Goal: Task Accomplishment & Management: Complete application form

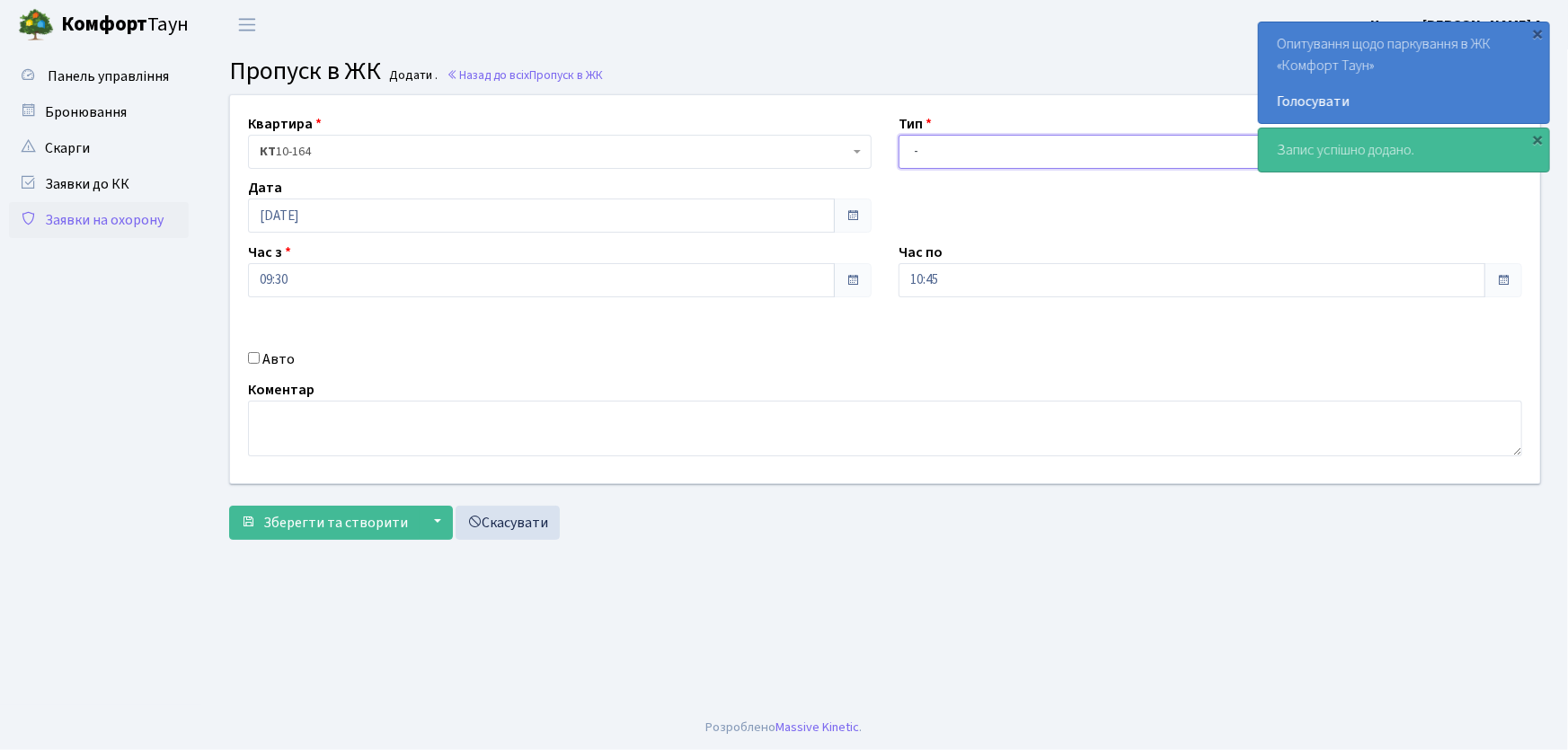
drag, startPoint x: 987, startPoint y: 146, endPoint x: 984, endPoint y: 166, distance: 20.2
click at [987, 147] on select "- Доставка Таксі Гості Сервіс" at bounding box center [1210, 152] width 623 height 34
select select "1"
click at [899, 135] on select "- Доставка Таксі Гості Сервіс" at bounding box center [1210, 152] width 623 height 34
drag, startPoint x: 873, startPoint y: 287, endPoint x: 862, endPoint y: 287, distance: 11.0
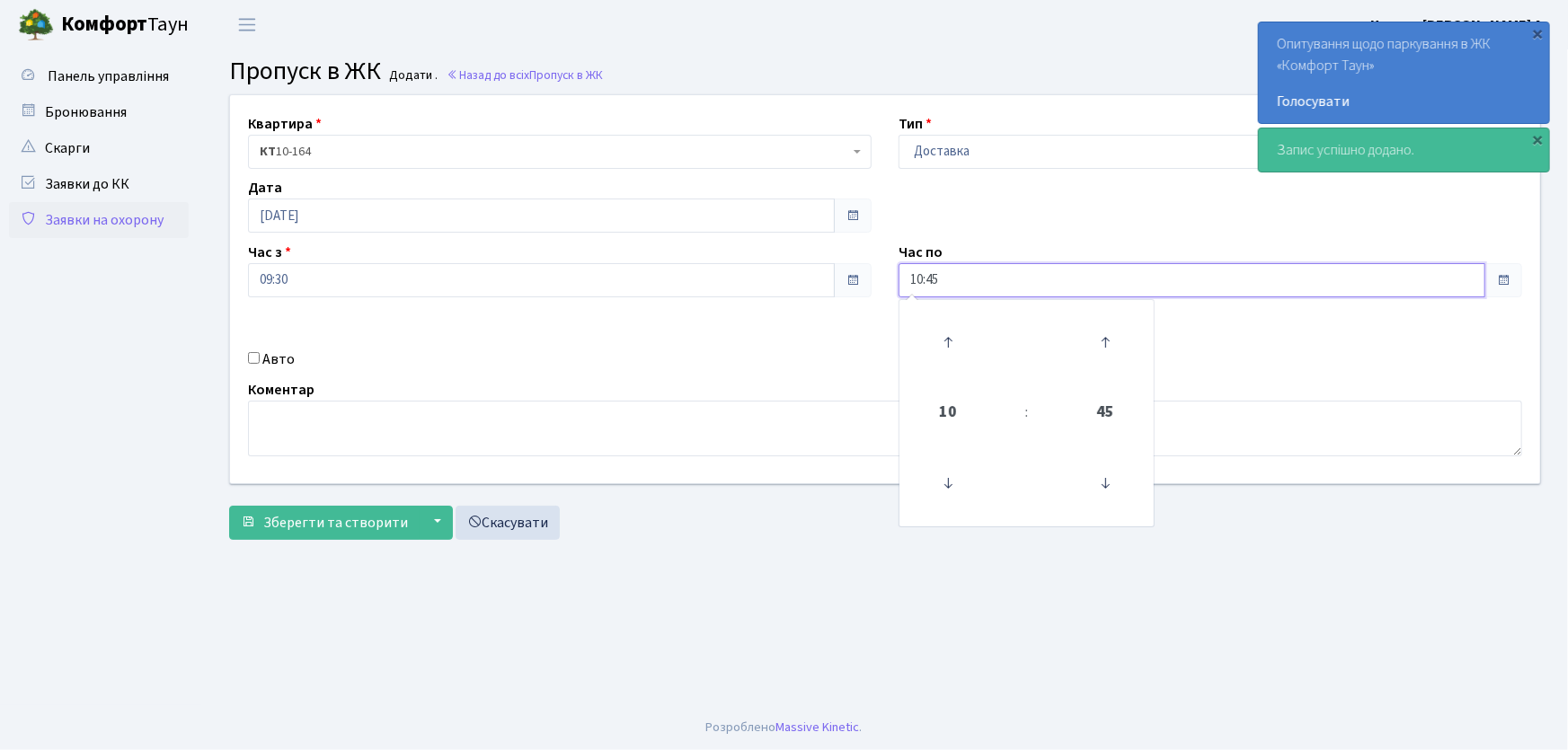
click at [862, 287] on div "Квартира <b>КТ</b>&nbsp;&nbsp;&nbsp;&nbsp;10-164 КТ 10-164 Тип - Доставка Таксі…" at bounding box center [885, 288] width 1337 height 388
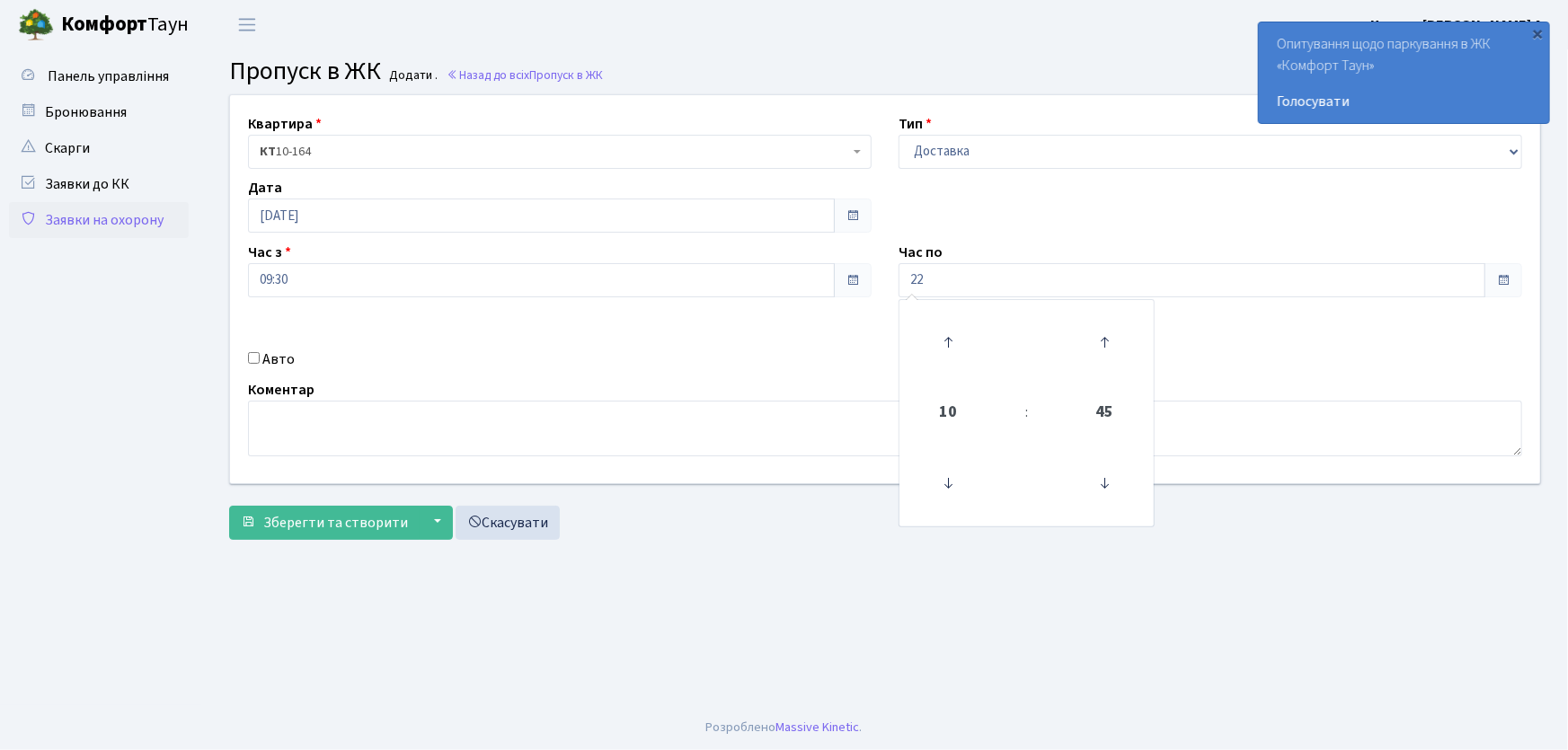
type input "22:00"
click at [255, 358] on input "Авто" at bounding box center [254, 358] width 11 height 11
checkbox input "true"
type input "r"
type input "КА2161НК"
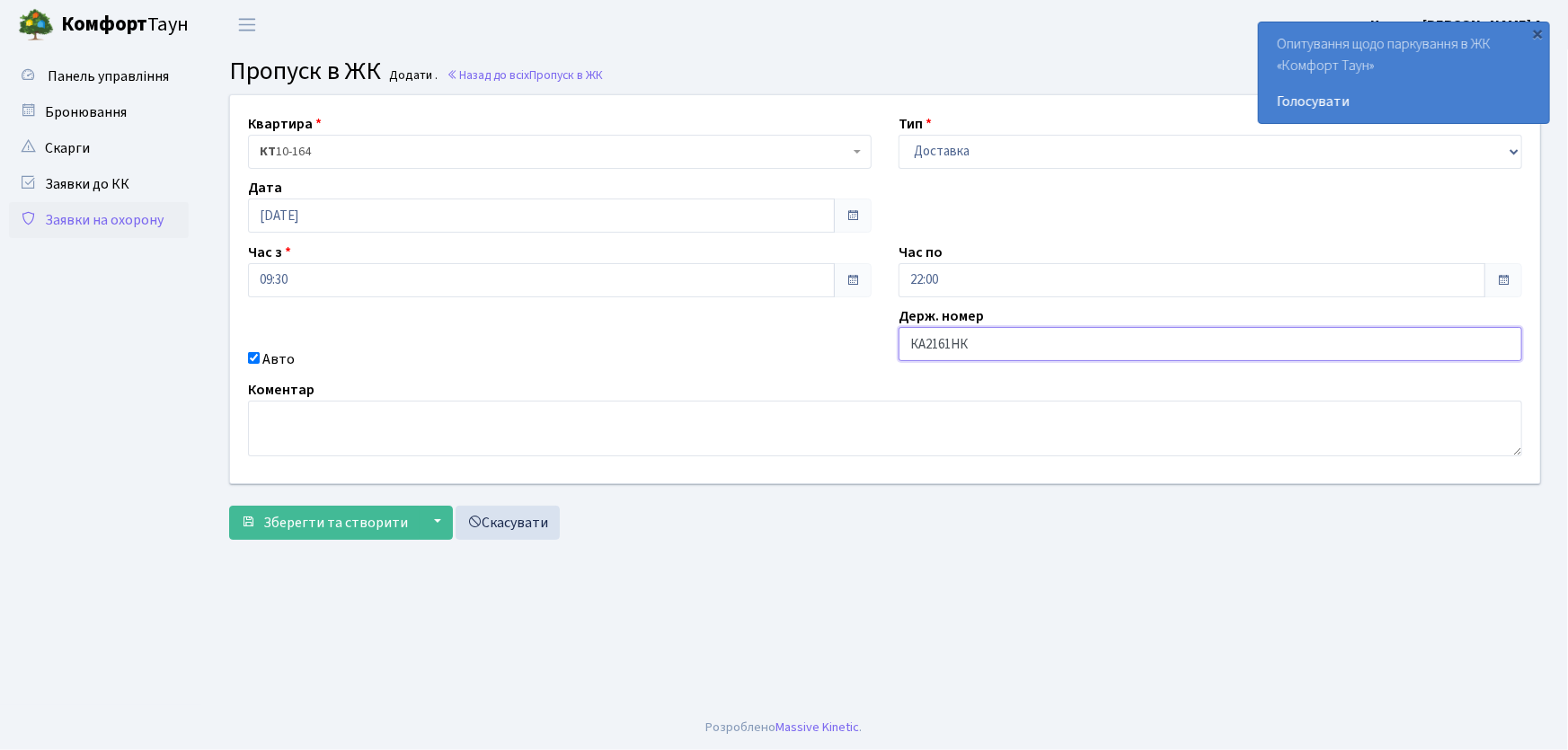
click at [229, 506] on button "Зберегти та створити" at bounding box center [324, 523] width 191 height 34
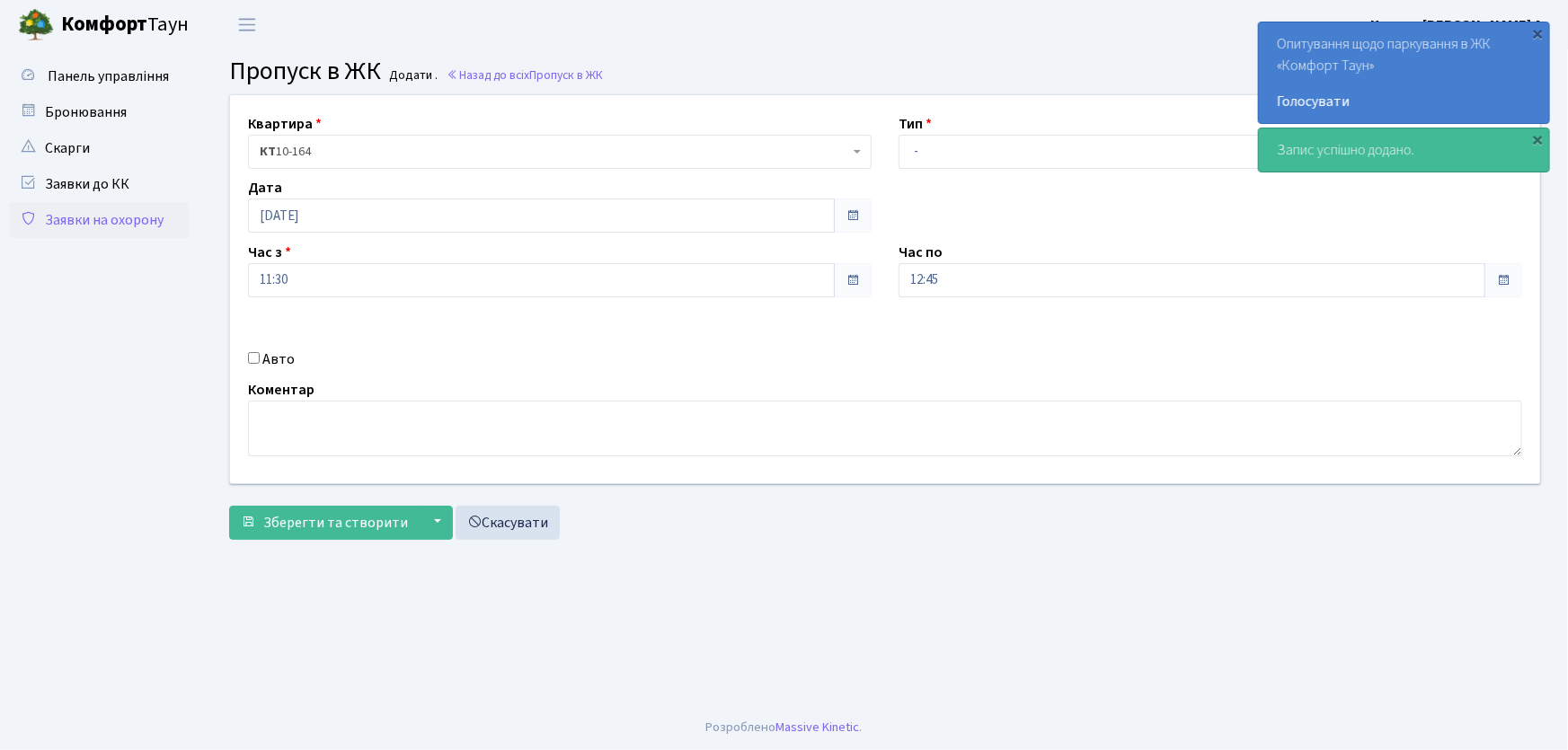
click at [139, 220] on link "Заявки на охорону" at bounding box center [99, 220] width 179 height 36
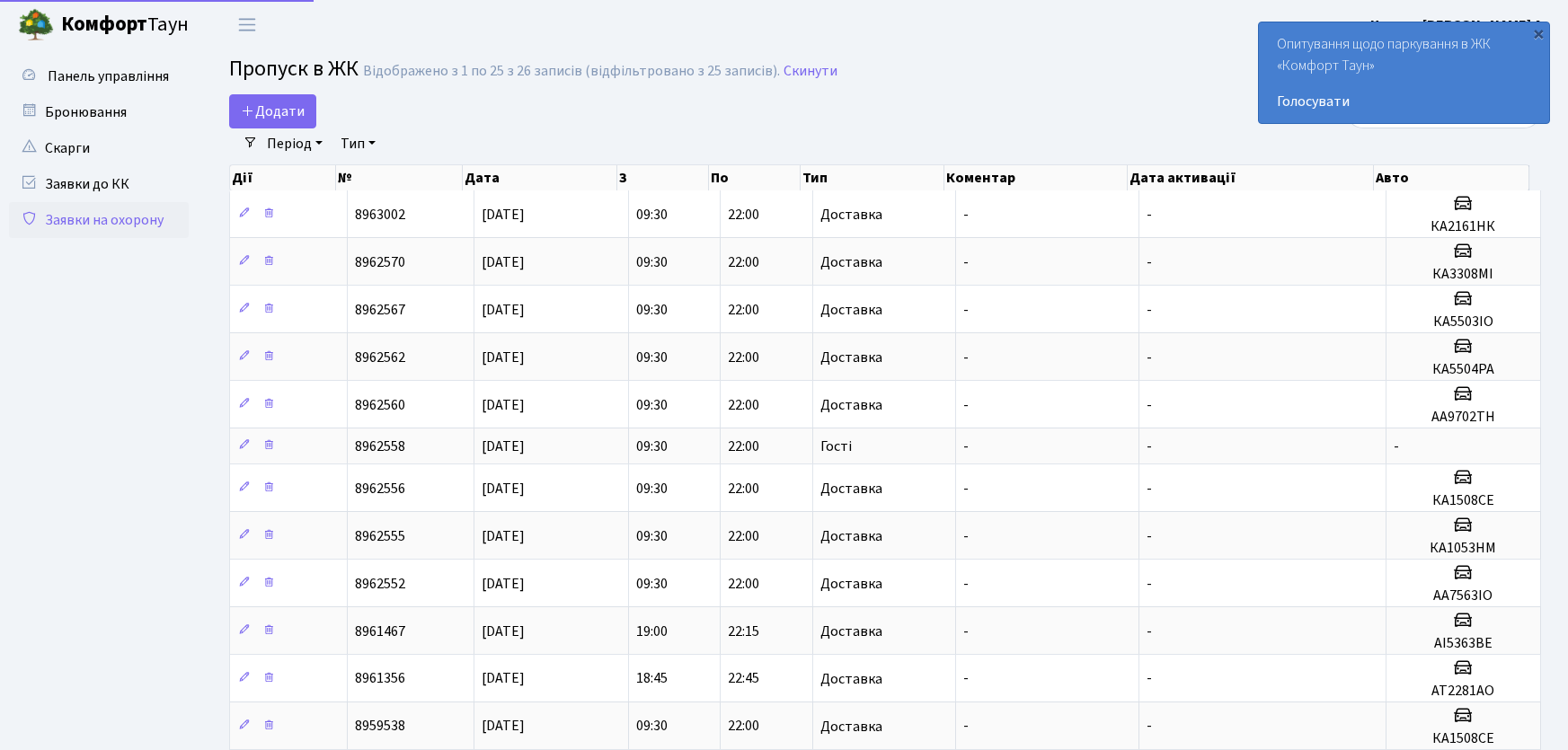
select select "25"
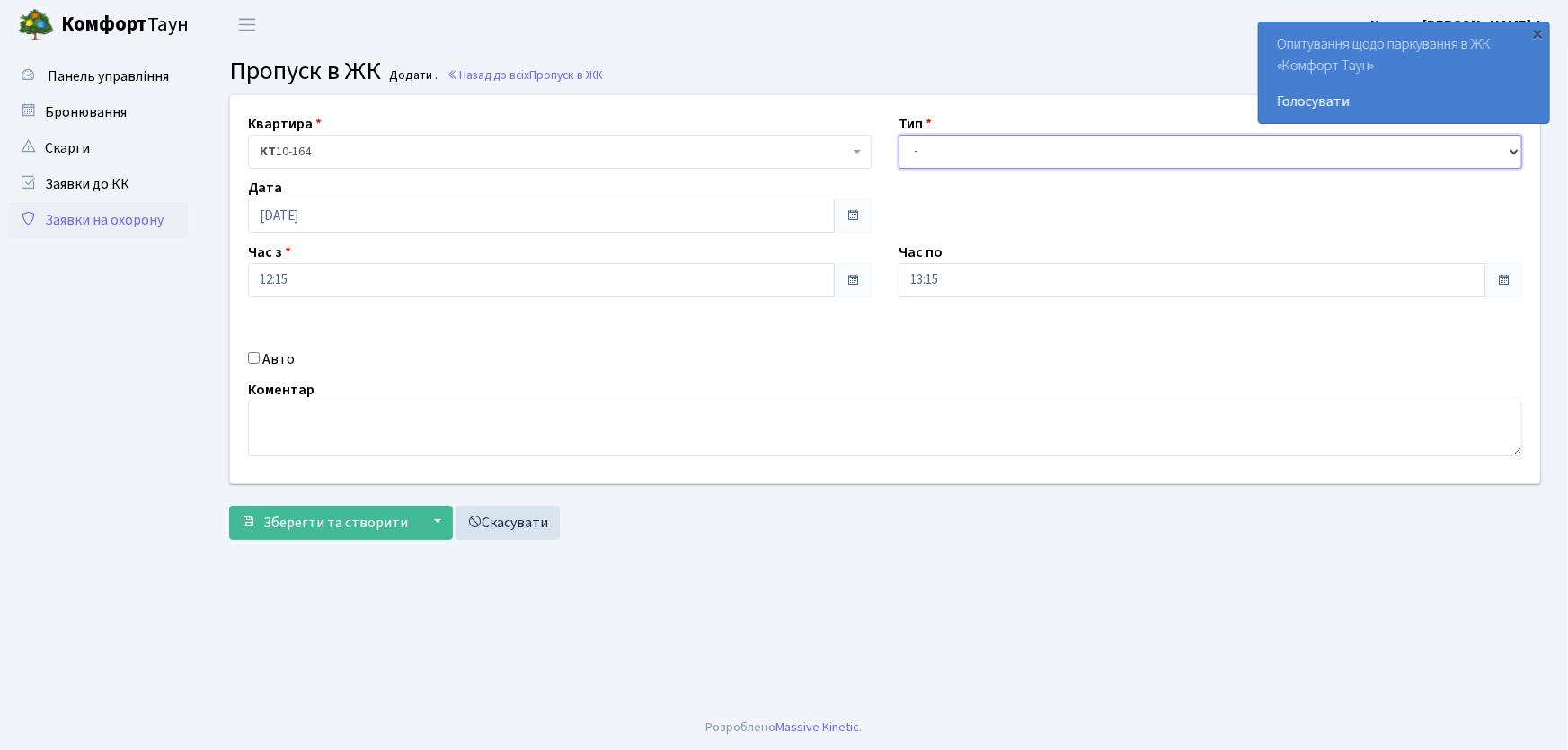
drag, startPoint x: 1018, startPoint y: 148, endPoint x: 996, endPoint y: 166, distance: 28.4
click at [1018, 150] on select "- Доставка Таксі Гості Сервіс" at bounding box center [1210, 152] width 623 height 34
select select "1"
click at [899, 135] on select "- Доставка Таксі Гості Сервіс" at bounding box center [1210, 152] width 623 height 34
drag, startPoint x: 954, startPoint y: 279, endPoint x: 841, endPoint y: 285, distance: 113.2
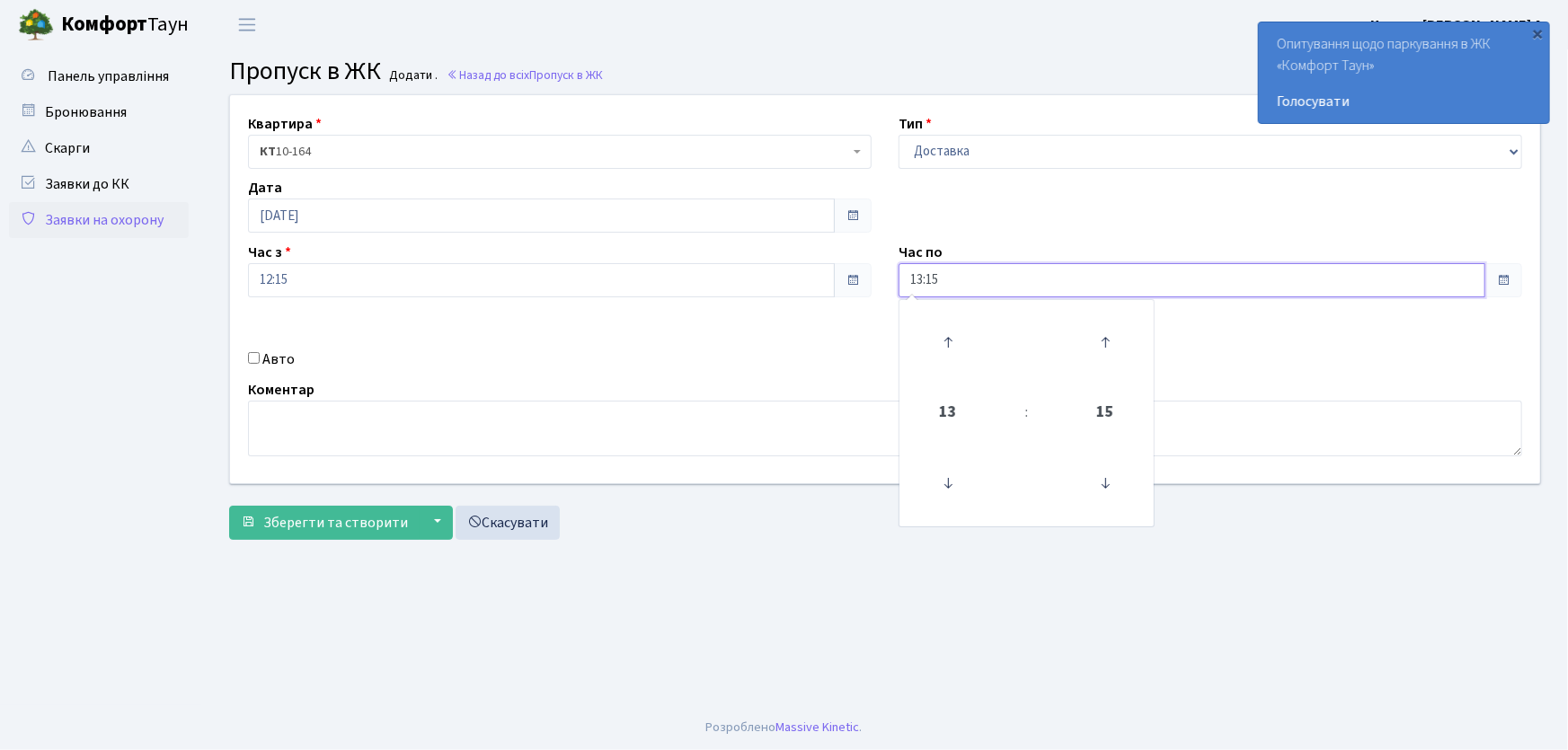
click at [840, 287] on div "Квартира <b>КТ</b>&nbsp;&nbsp;&nbsp;&nbsp;10-164 КТ 10-164 Тип - Доставка Таксі…" at bounding box center [885, 288] width 1337 height 388
type input "22:00"
click at [252, 357] on input "Авто" at bounding box center [254, 358] width 11 height 11
checkbox input "true"
type input "КІ6760АВ"
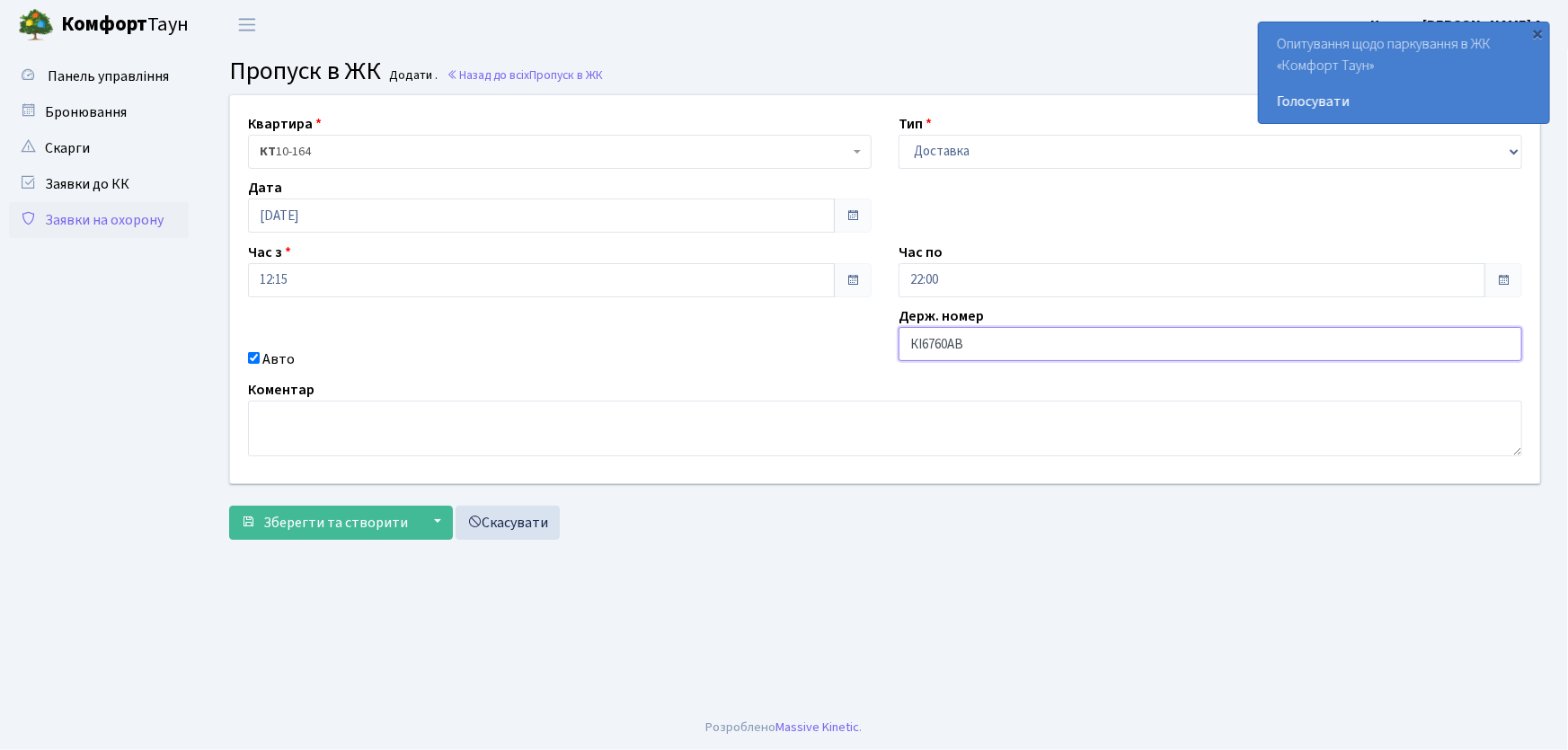
click at [229, 506] on button "Зберегти та створити" at bounding box center [324, 523] width 191 height 34
click at [925, 159] on select "- Доставка Таксі Гості Сервіс" at bounding box center [1210, 152] width 623 height 34
select select "1"
click at [899, 135] on select "- Доставка Таксі Гості Сервіс" at bounding box center [1210, 152] width 623 height 34
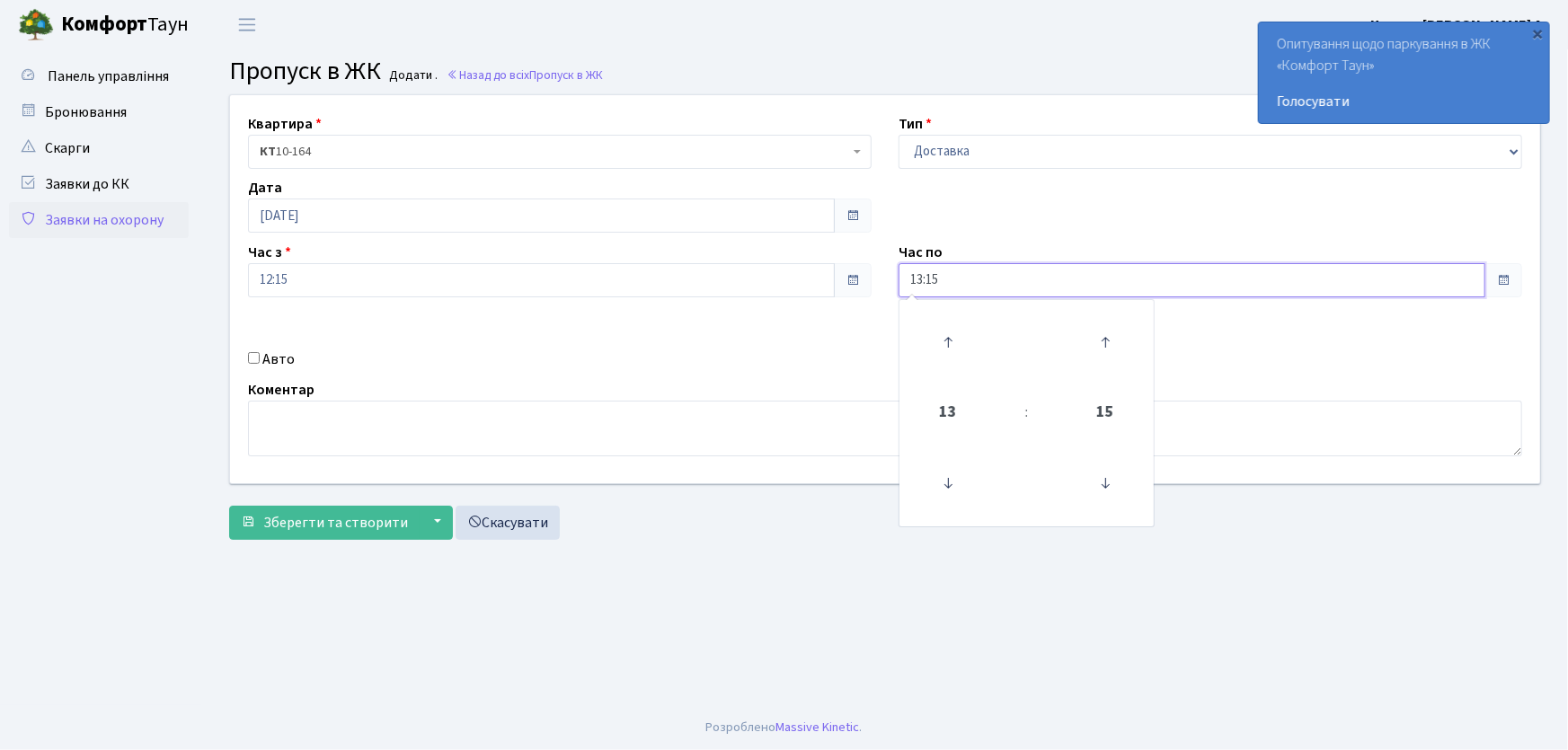
drag, startPoint x: 968, startPoint y: 276, endPoint x: 822, endPoint y: 267, distance: 146.3
click at [822, 268] on div "Квартира <b>КТ</b>&nbsp;&nbsp;&nbsp;&nbsp;10-164 КТ 10-164 Тип - Доставка Таксі…" at bounding box center [885, 288] width 1337 height 388
type input "22:00"
click at [256, 361] on input "Авто" at bounding box center [254, 358] width 11 height 11
checkbox input "true"
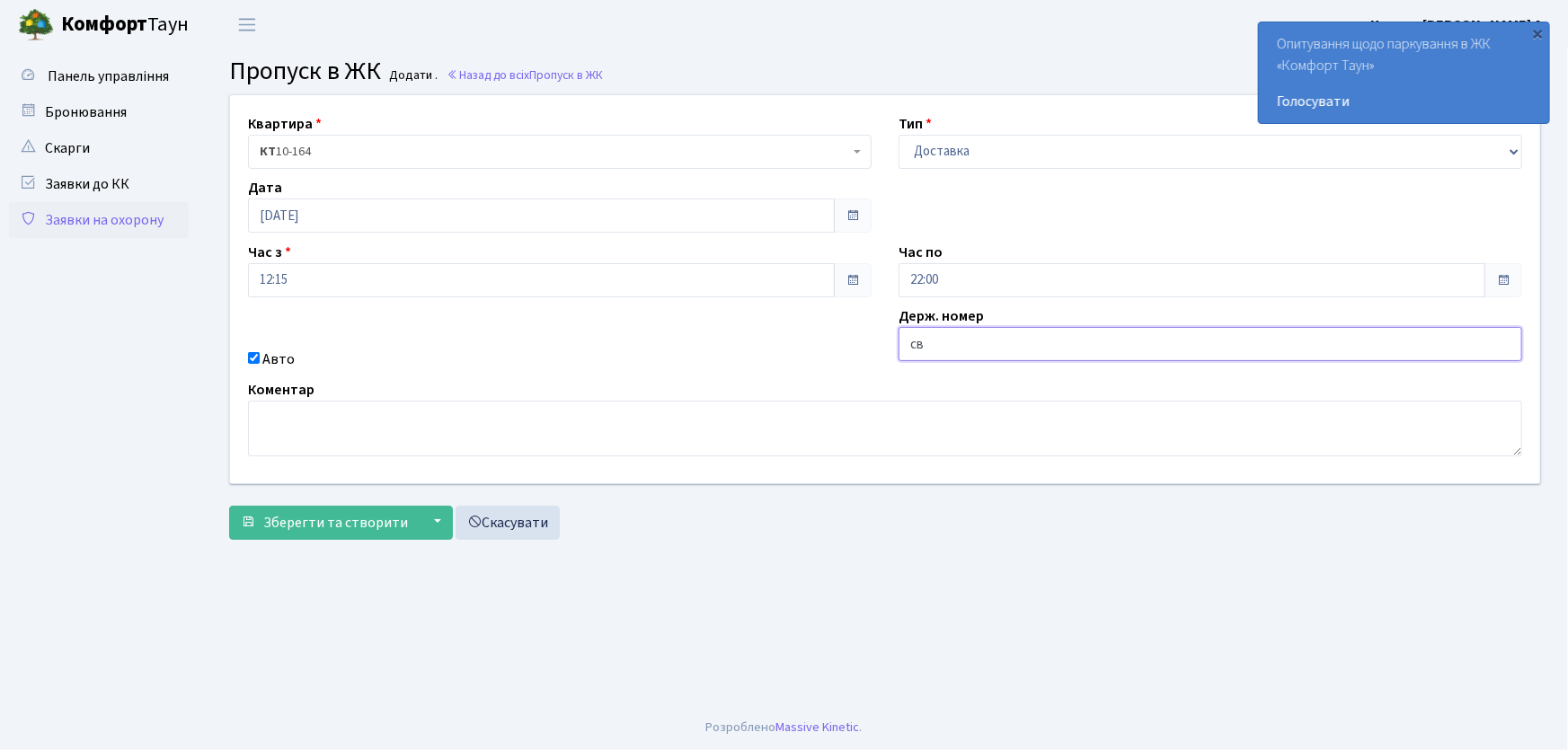
type input "СВ0269ВО"
click at [229, 506] on button "Зберегти та створити" at bounding box center [324, 523] width 191 height 34
